Goal: Task Accomplishment & Management: Manage account settings

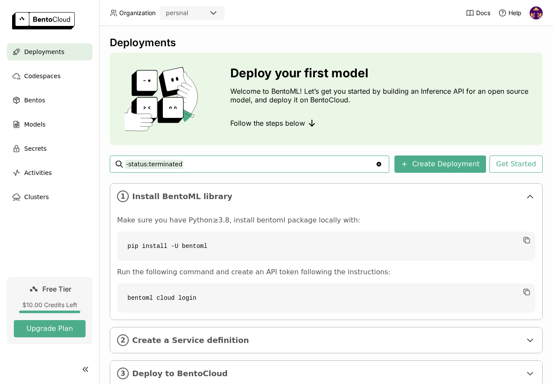
scroll to position [32, 0]
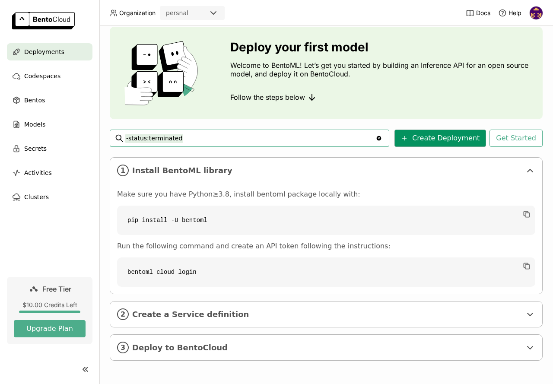
click at [419, 136] on button "Create Deployment" at bounding box center [440, 138] width 92 height 17
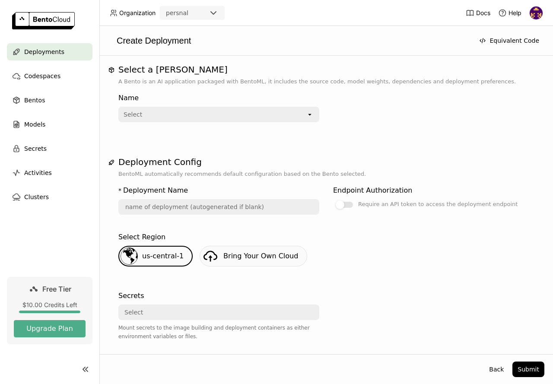
click at [252, 123] on div "Name Select open" at bounding box center [326, 111] width 416 height 50
click at [231, 110] on div "Select" at bounding box center [212, 115] width 187 height 14
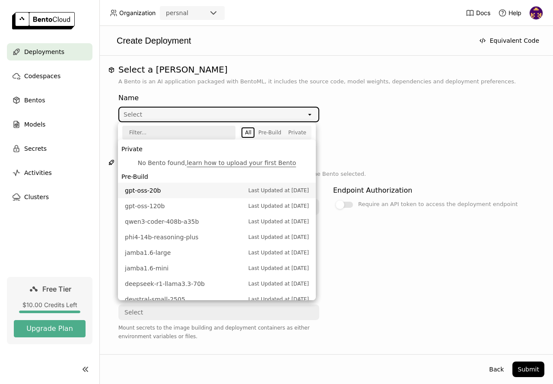
click at [150, 188] on span "gpt-oss-20b" at bounding box center [184, 190] width 119 height 9
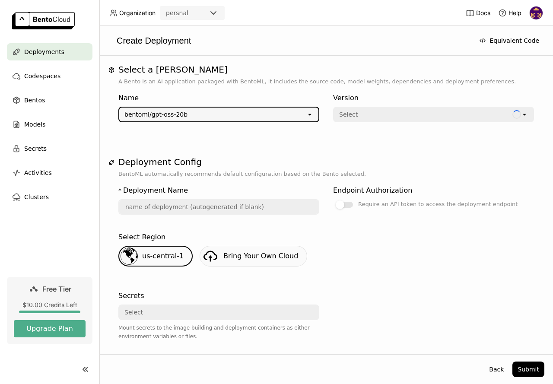
click at [369, 118] on div "Select" at bounding box center [423, 115] width 178 height 14
type input "gpt-oss-20-b-wwko"
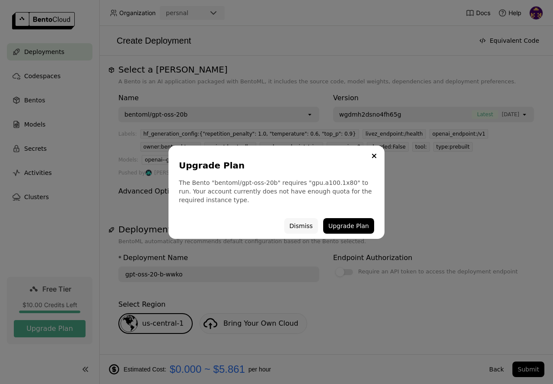
click at [304, 228] on button "Dismiss" at bounding box center [301, 226] width 34 height 16
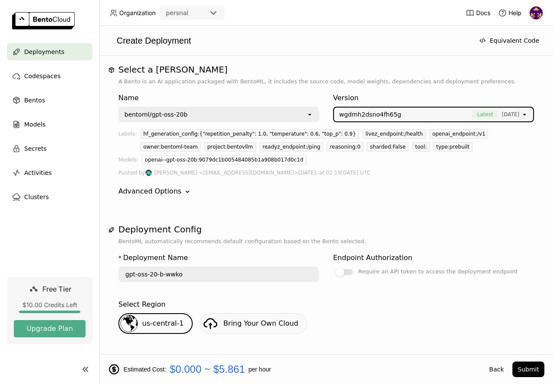
click at [235, 118] on div "bentoml/gpt-oss-20b" at bounding box center [212, 115] width 187 height 14
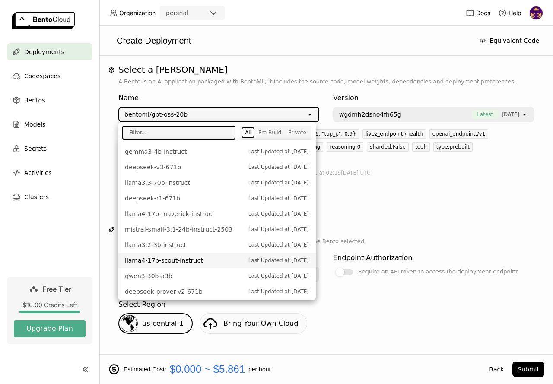
scroll to position [275, 0]
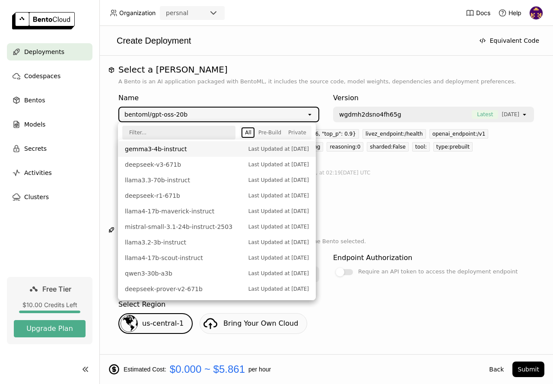
click at [191, 111] on div "bentoml/gpt-oss-20b" at bounding box center [212, 115] width 187 height 14
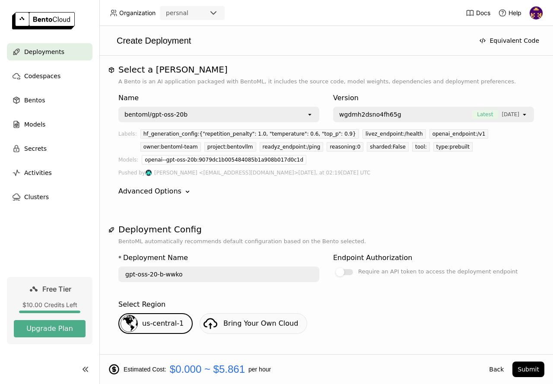
click at [191, 111] on div "bentoml/gpt-oss-20b" at bounding box center [212, 115] width 187 height 14
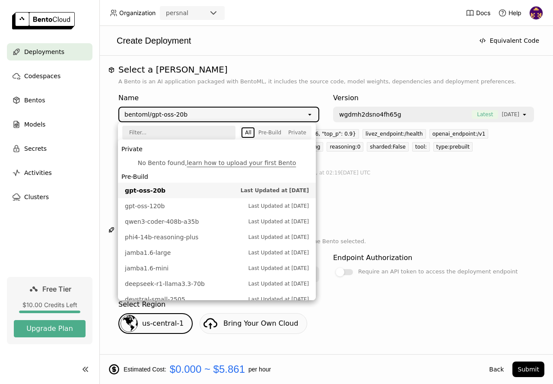
click at [408, 202] on div "Name bentoml/gpt-oss-20b open Version wgdmh2dsno4fh65g Latest [DATE] open Label…" at bounding box center [326, 145] width 416 height 118
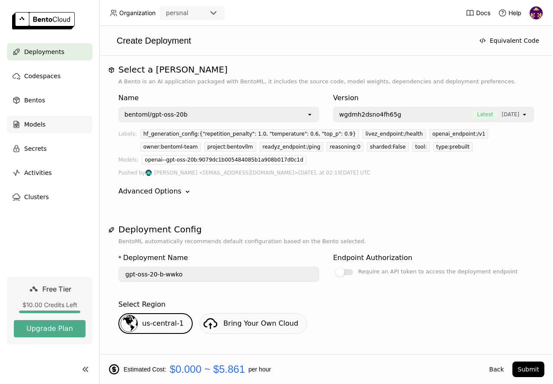
click at [54, 129] on div "Models" at bounding box center [50, 124] width 86 height 17
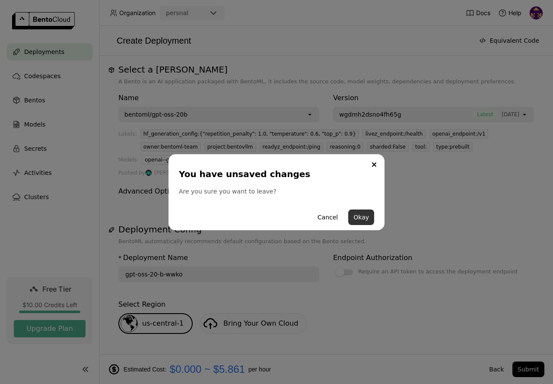
click at [362, 218] on button "Okay" at bounding box center [361, 218] width 26 height 16
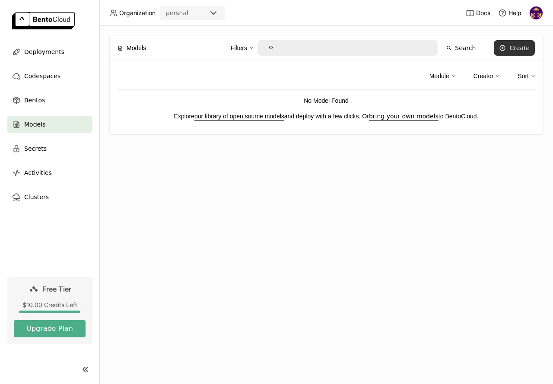
click at [520, 48] on div "Create" at bounding box center [519, 47] width 20 height 7
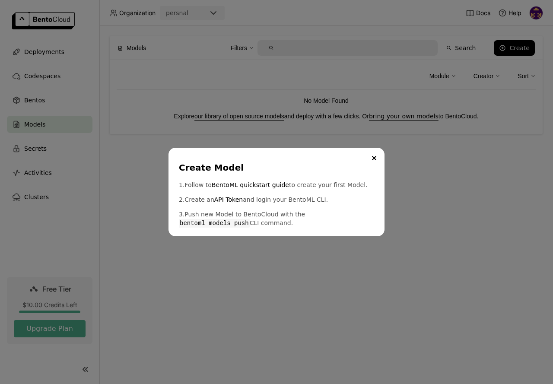
click at [149, 103] on div "Create Model 1. Follow to BentoML quickstart guide to create your first Model. …" at bounding box center [276, 192] width 553 height 384
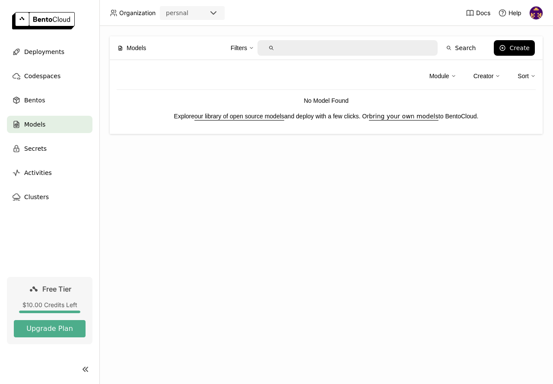
click at [533, 11] on img at bounding box center [536, 12] width 13 height 13
click at [522, 71] on span "Settings" at bounding box center [520, 70] width 22 height 8
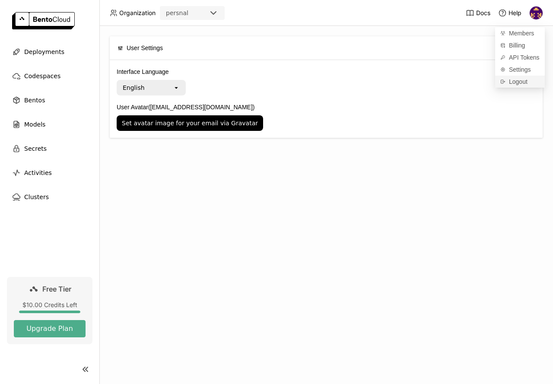
click at [529, 83] on div "Logout" at bounding box center [520, 82] width 50 height 12
